Goal: Task Accomplishment & Management: Use online tool/utility

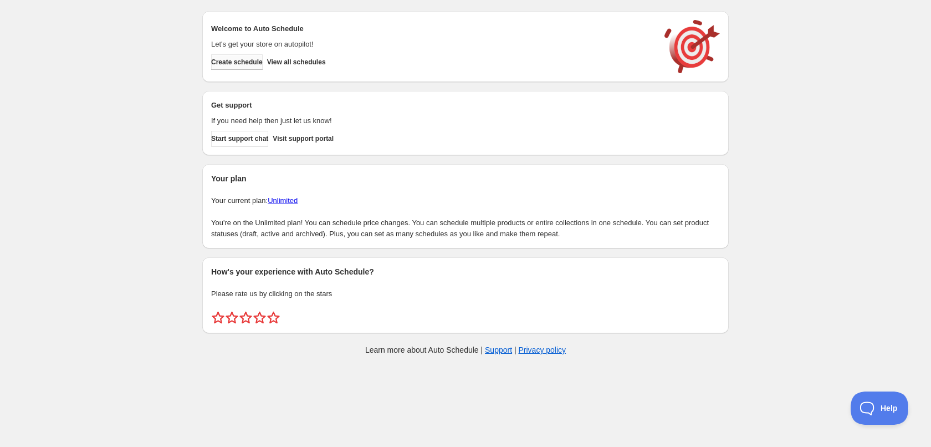
click at [244, 58] on span "Create schedule" at bounding box center [237, 62] width 52 height 9
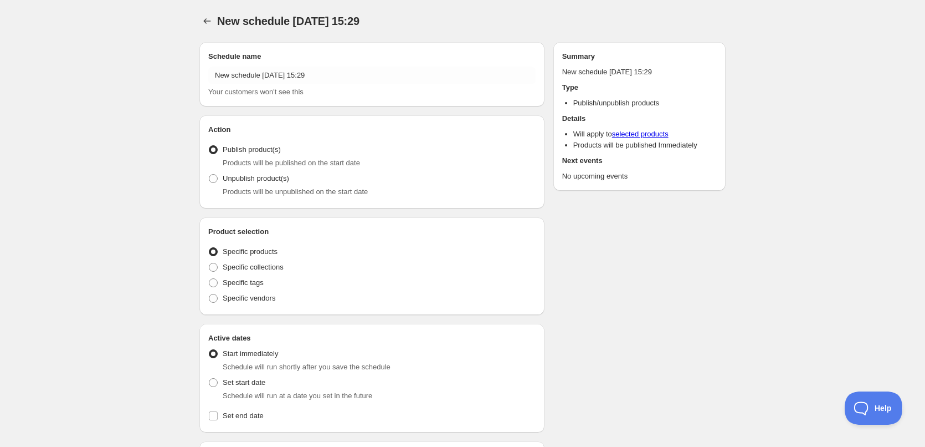
radio input "true"
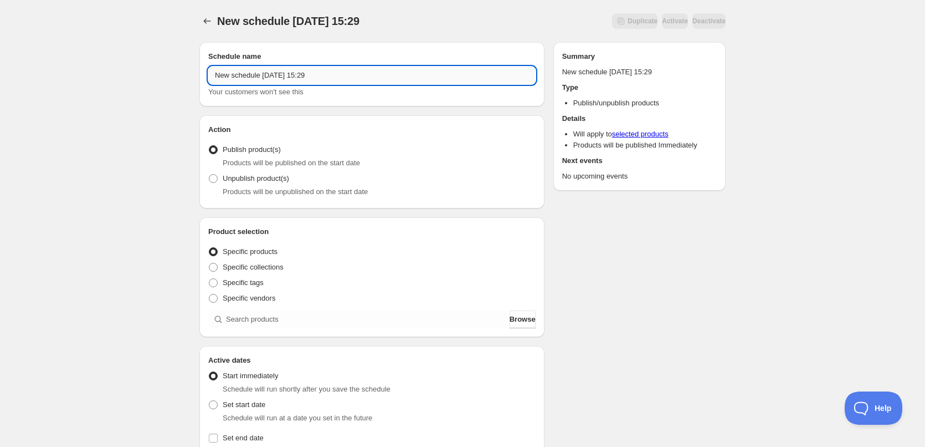
click at [326, 77] on input "New schedule [DATE] 15:29" at bounding box center [371, 75] width 327 height 18
type input "[DATE]"
click at [180, 214] on div "[DATE]. This page is ready [DATE] Duplicate Activate Deactivate More actions Du…" at bounding box center [462, 422] width 925 height 844
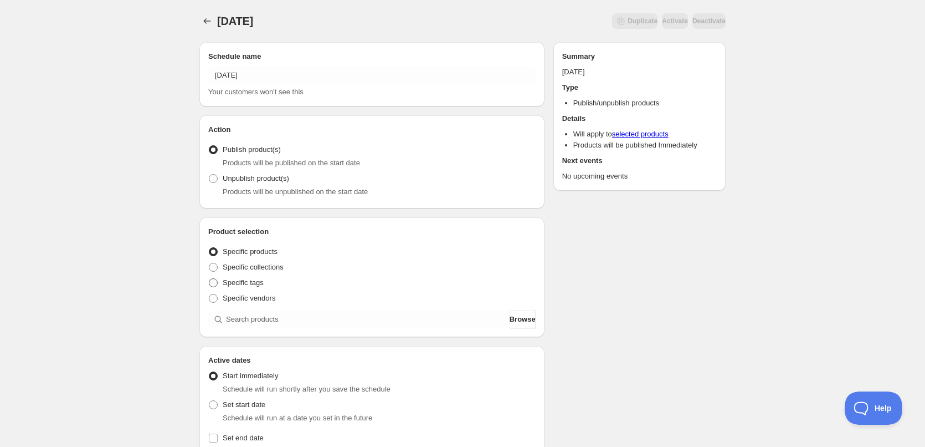
click at [220, 281] on label "Specific tags" at bounding box center [235, 283] width 55 height 16
click at [215, 279] on span at bounding box center [213, 282] width 9 height 9
click at [209, 279] on input "Specific tags" at bounding box center [209, 278] width 1 height 1
radio input "true"
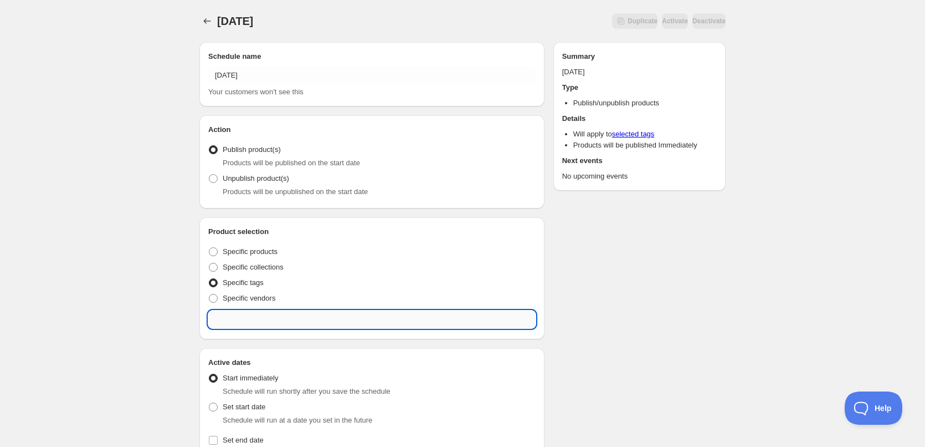
click at [225, 312] on input "text" at bounding box center [371, 319] width 327 height 18
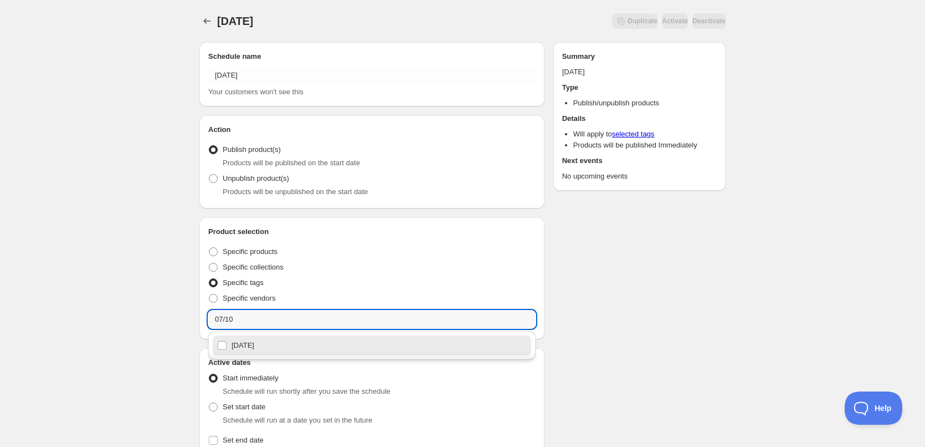
click at [258, 344] on div "[DATE]" at bounding box center [372, 345] width 310 height 16
type input "[DATE]"
checkbox input "true"
type input "[DATE]"
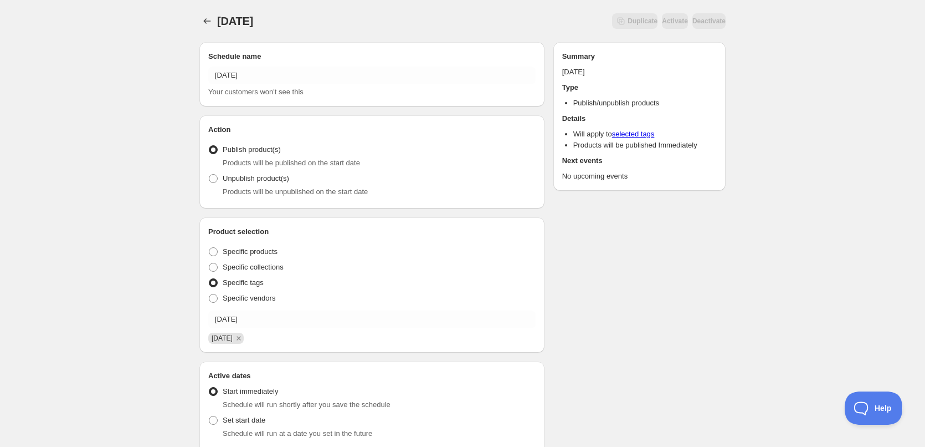
drag, startPoint x: 162, startPoint y: 298, endPoint x: 171, endPoint y: 249, distance: 49.6
click at [161, 298] on div "[DATE]. This page is ready [DATE] Duplicate Activate Deactivate More actions Du…" at bounding box center [462, 430] width 925 height 860
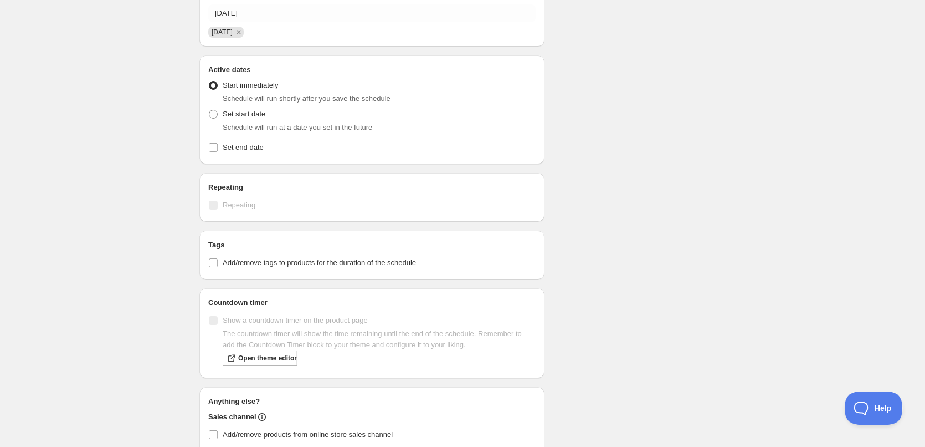
scroll to position [301, 0]
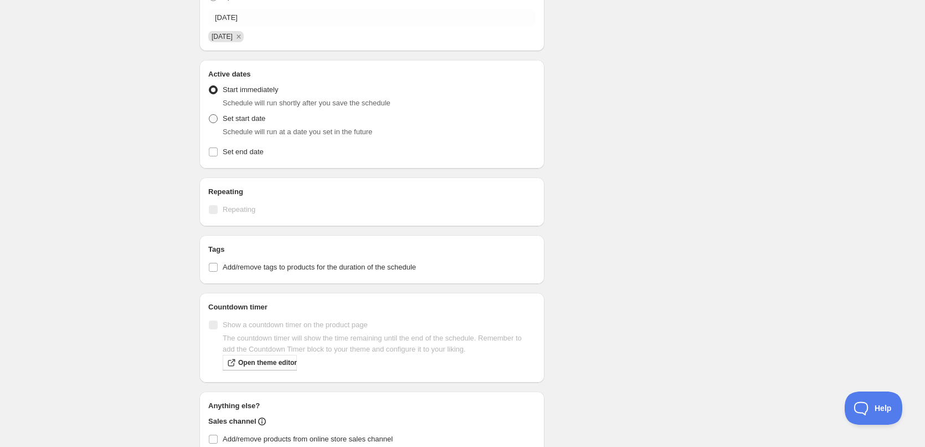
click at [235, 116] on span "Set start date" at bounding box center [244, 118] width 43 height 8
click at [209, 115] on input "Set start date" at bounding box center [209, 114] width 1 height 1
radio input "true"
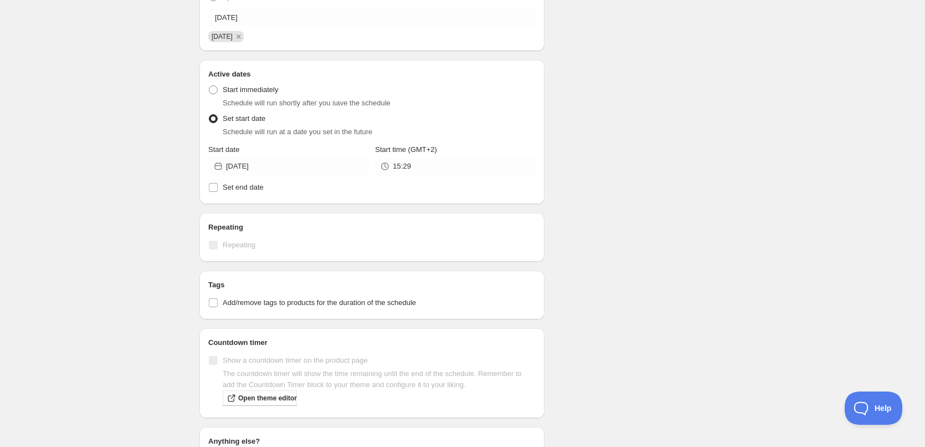
click at [428, 177] on div "Active Date Type Start immediately Schedule will run shortly after you save the…" at bounding box center [371, 137] width 327 height 115
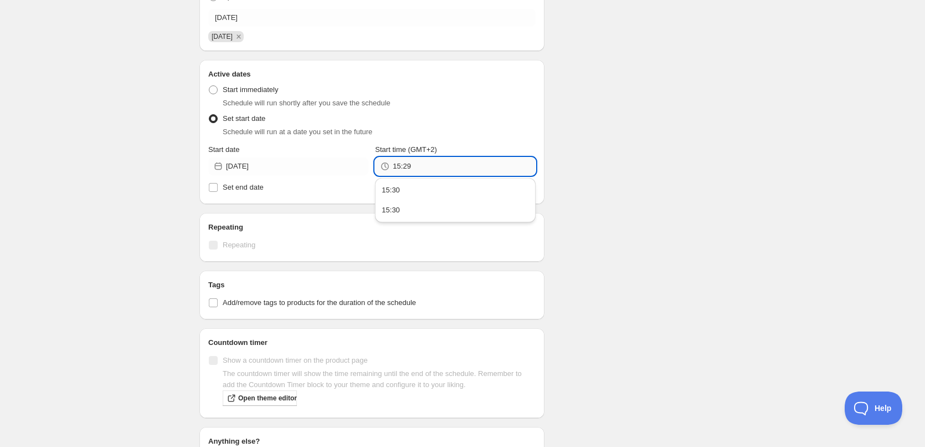
click at [428, 173] on input "15:29" at bounding box center [464, 166] width 142 height 18
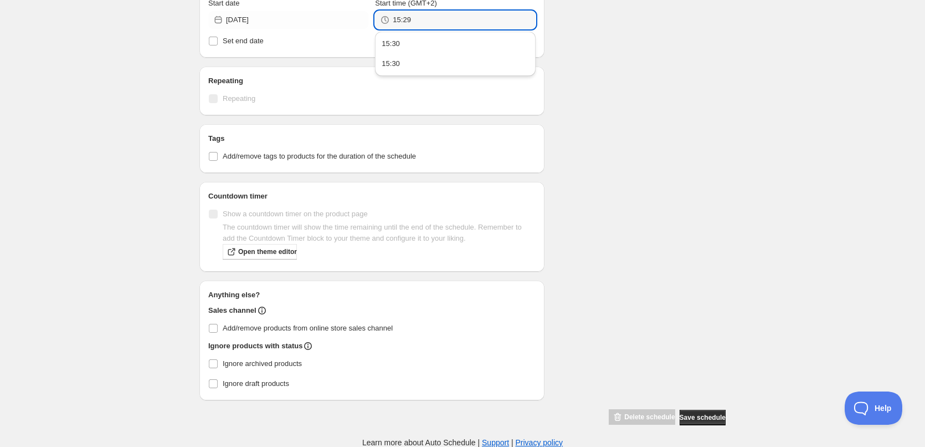
click at [857, 214] on div "[DATE]. This page is ready [DATE] Duplicate Activate Deactivate More actions Du…" at bounding box center [462, -1] width 925 height 895
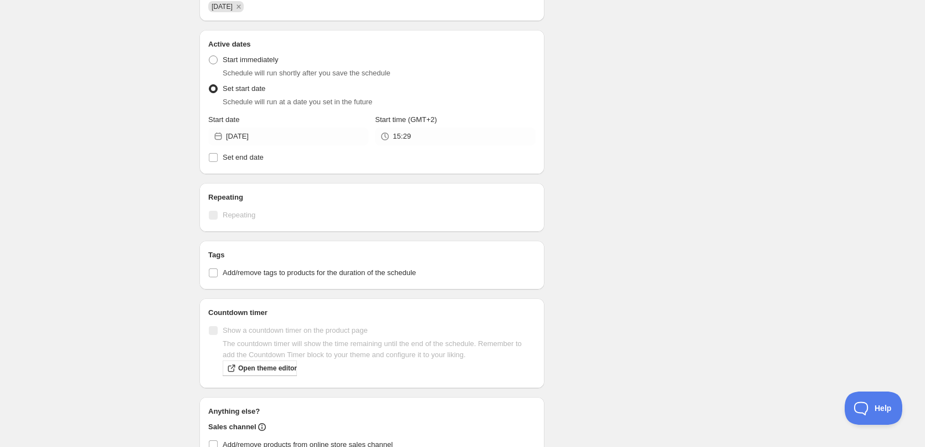
scroll to position [281, 0]
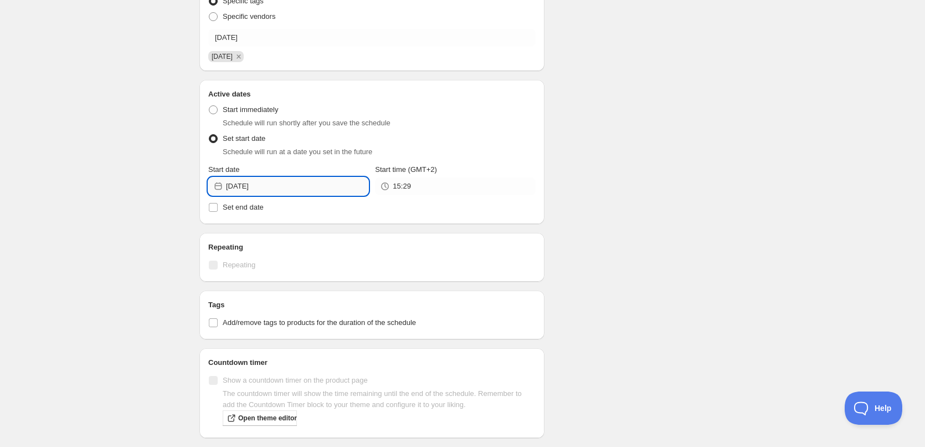
click at [313, 194] on input "[DATE]" at bounding box center [297, 186] width 142 height 18
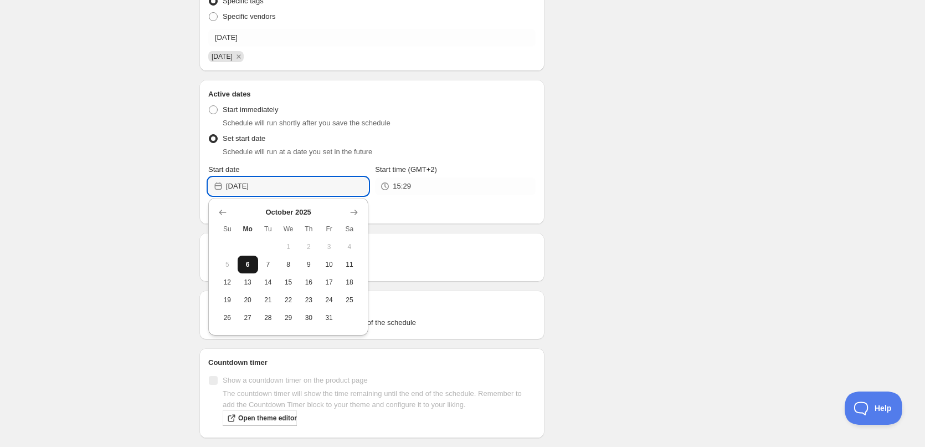
click at [252, 264] on span "6" at bounding box center [248, 264] width 12 height 9
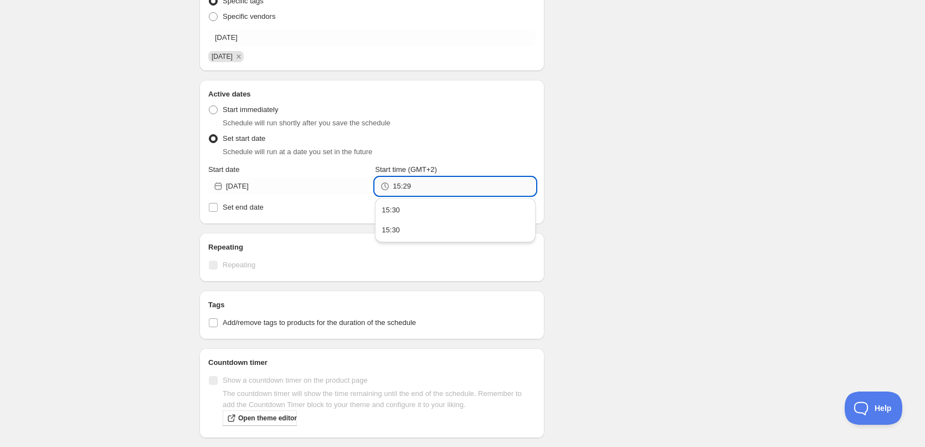
click at [425, 182] on input "15:29" at bounding box center [464, 186] width 142 height 18
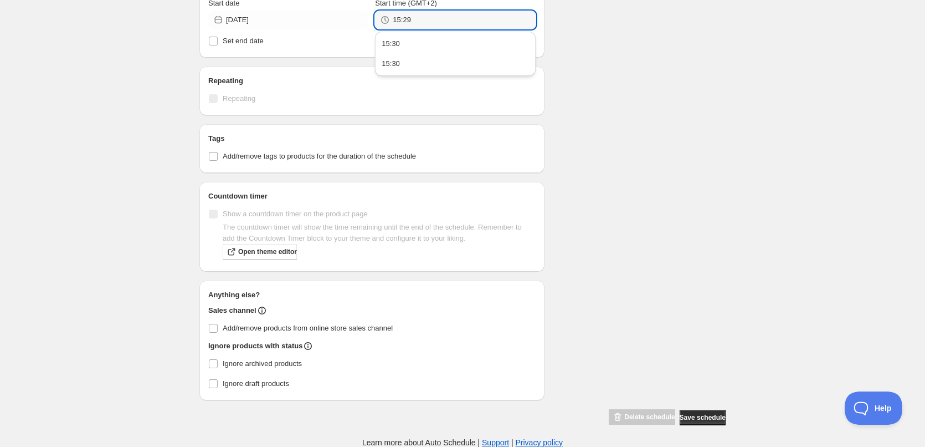
click at [714, 186] on div "Schedule name [DATE] Your customers won't see this Action Action Publish produc…" at bounding box center [458, 6] width 535 height 840
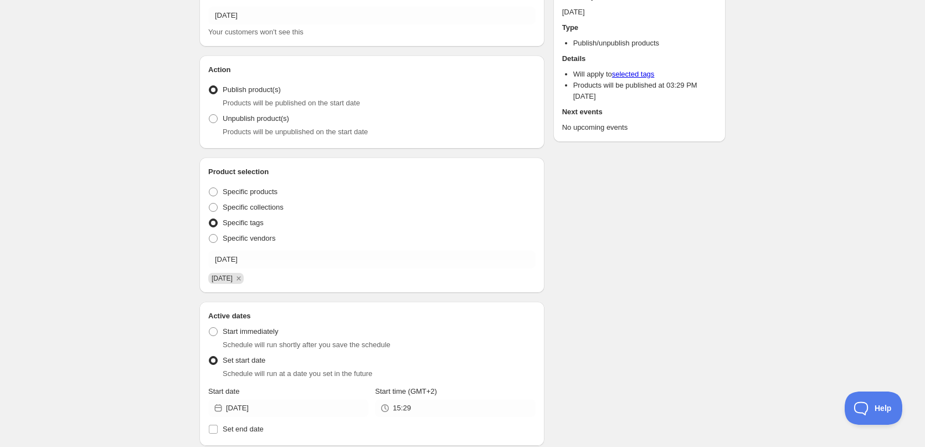
click at [736, 262] on div "[DATE]. This page is ready [DATE] Duplicate Activate Deactivate More actions Du…" at bounding box center [462, 376] width 553 height 873
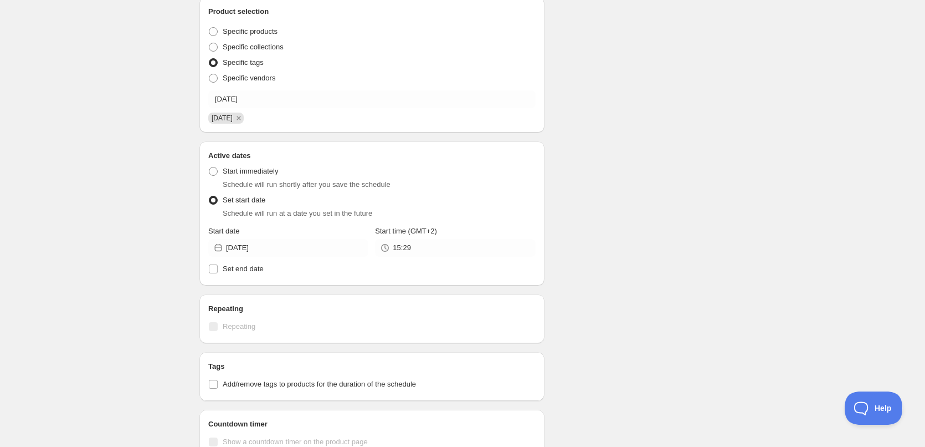
scroll to position [226, 0]
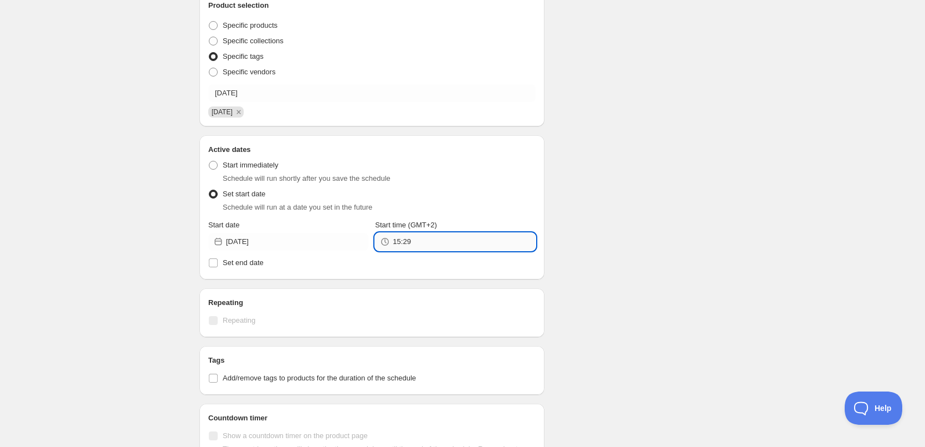
click at [461, 245] on input "15:29" at bounding box center [464, 242] width 142 height 18
type input "22:00"
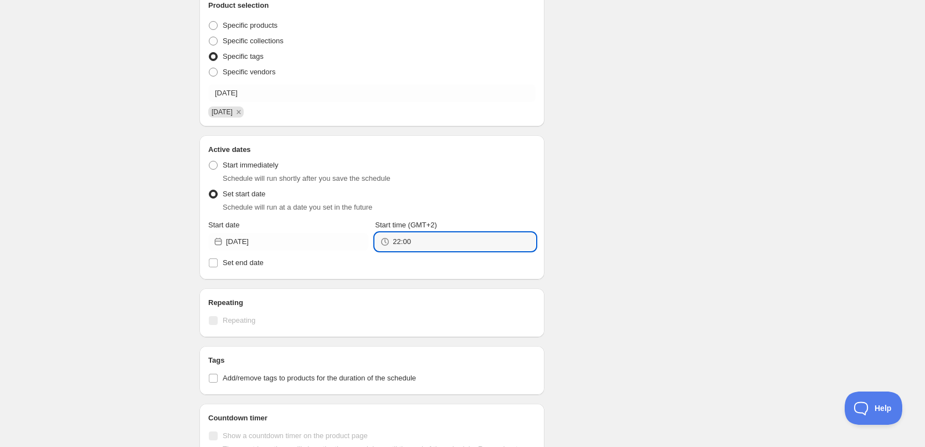
click at [567, 215] on div "Schedule name [DATE] Your customers won't see this Action Action Publish produc…" at bounding box center [458, 227] width 535 height 840
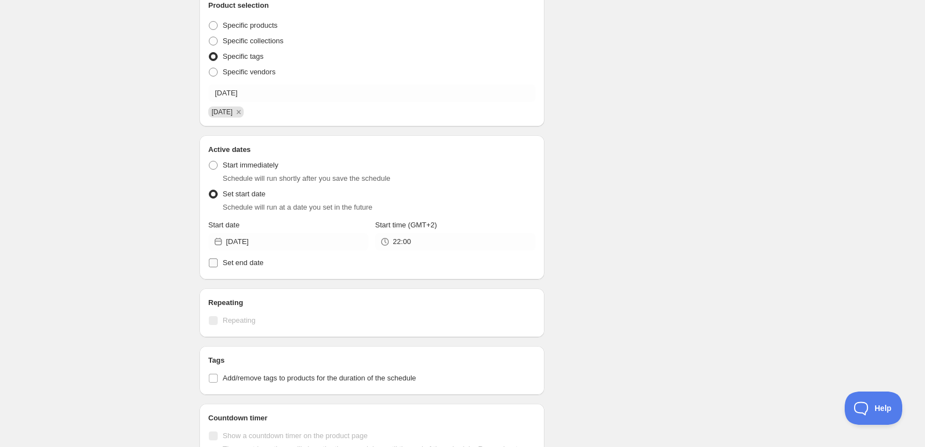
click at [235, 265] on span "Set end date" at bounding box center [243, 262] width 41 height 8
click at [218, 265] on input "Set end date" at bounding box center [213, 262] width 9 height 9
checkbox input "true"
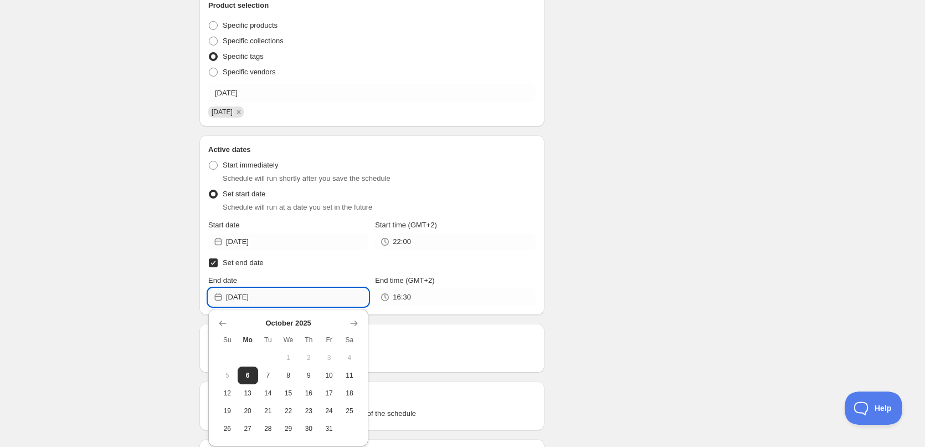
click at [314, 301] on input "[DATE]" at bounding box center [297, 297] width 142 height 18
click at [270, 372] on span "7" at bounding box center [269, 375] width 12 height 9
type input "[DATE]"
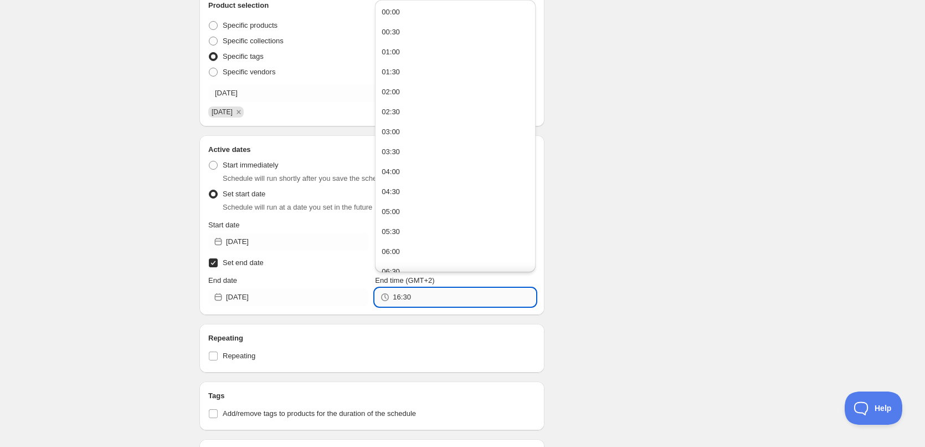
click at [449, 300] on input "16:30" at bounding box center [464, 297] width 142 height 18
click at [408, 199] on button "22:00" at bounding box center [454, 200] width 153 height 18
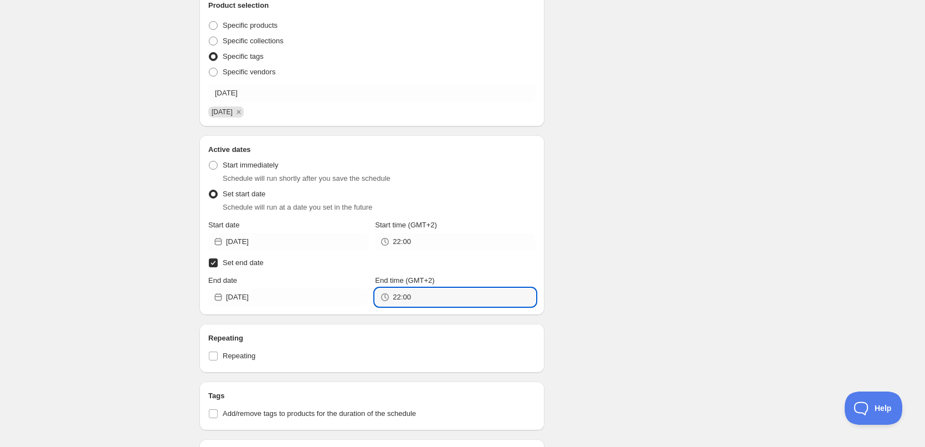
click at [408, 298] on input "22:00" at bounding box center [464, 297] width 142 height 18
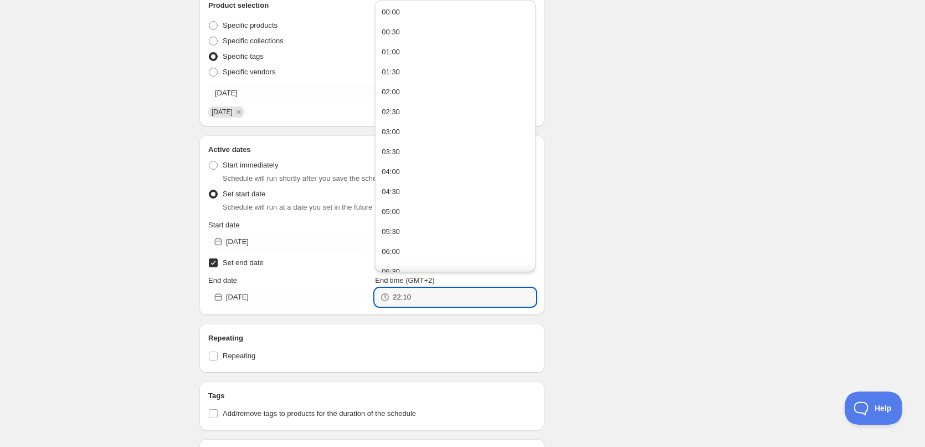
type input "22:10"
click at [616, 226] on div "Schedule name [DATE] Your customers won't see this Action Action Publish produc…" at bounding box center [458, 271] width 535 height 929
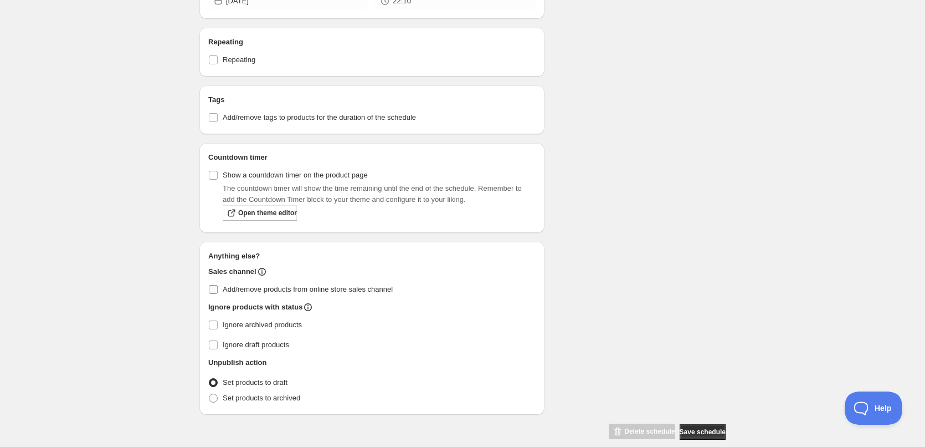
scroll to position [536, 0]
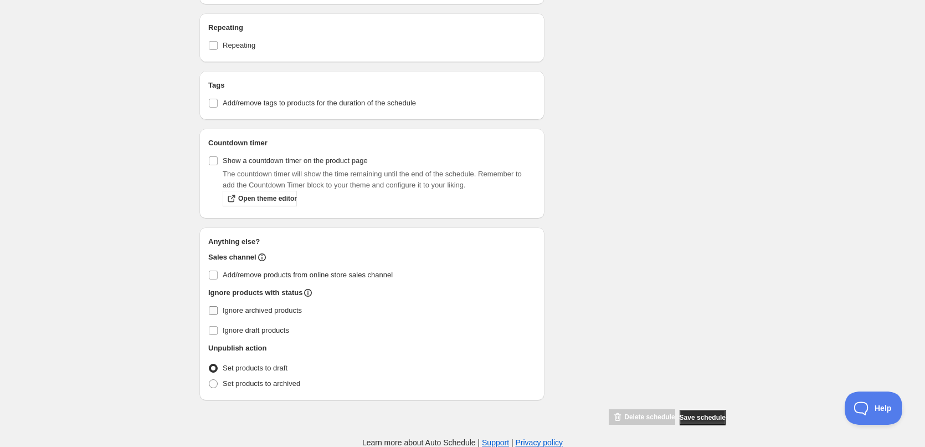
click at [217, 312] on input "Ignore archived products" at bounding box center [213, 310] width 9 height 9
checkbox input "true"
click at [215, 382] on span at bounding box center [213, 383] width 9 height 9
click at [209, 380] on input "Set products to archived" at bounding box center [209, 379] width 1 height 1
radio input "true"
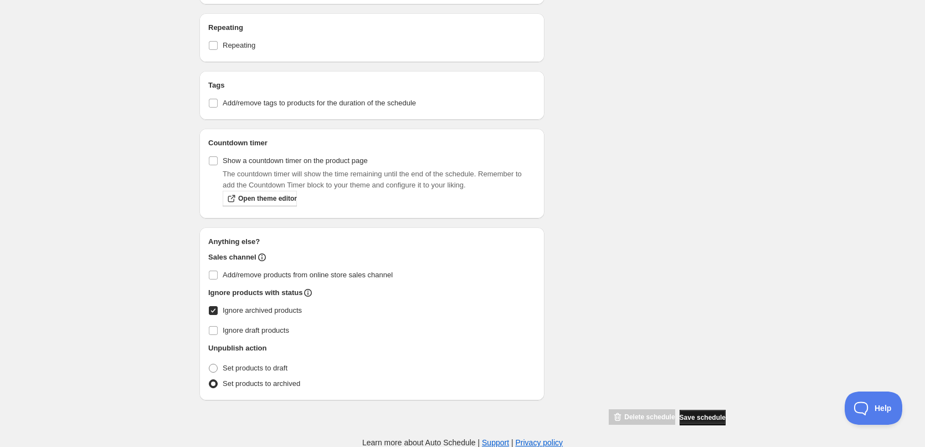
click at [692, 417] on span "Save schedule" at bounding box center [703, 417] width 46 height 9
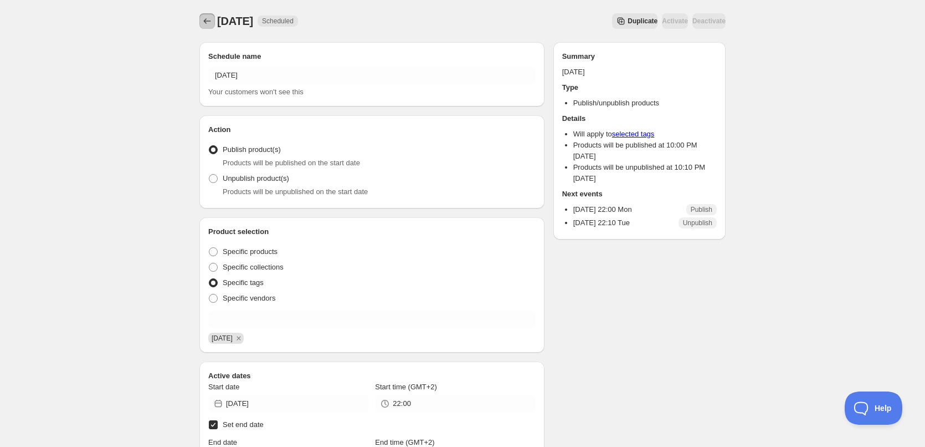
click at [207, 25] on icon "Schedules" at bounding box center [207, 21] width 11 height 11
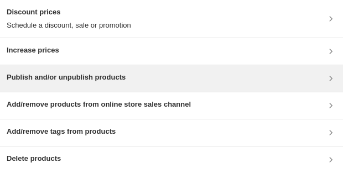
click at [102, 80] on h3 "Publish and/or unpublish products" at bounding box center [66, 77] width 119 height 11
